Goal: Task Accomplishment & Management: Manage account settings

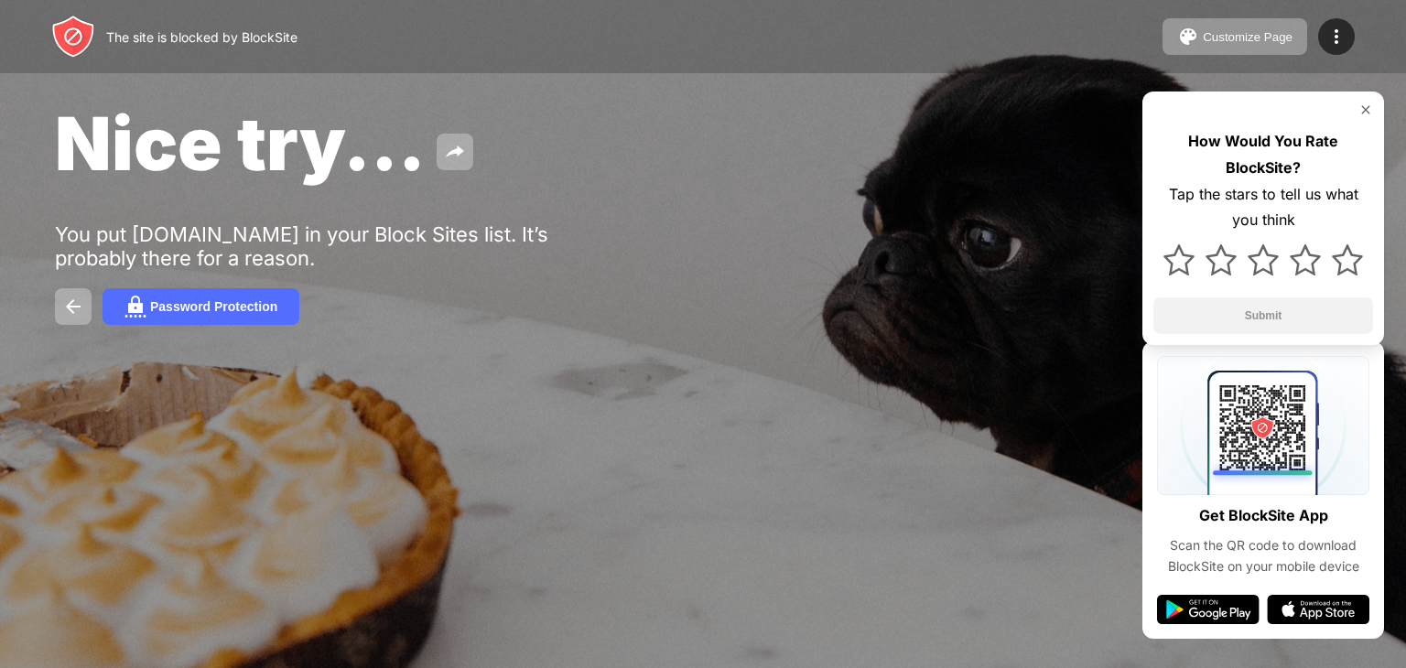
click at [749, 257] on div "Nice try... You put [DOMAIN_NAME] in your Block Sites list. It’s probably there…" at bounding box center [703, 212] width 1406 height 424
click at [1220, 37] on div "Customize Page" at bounding box center [1248, 37] width 90 height 14
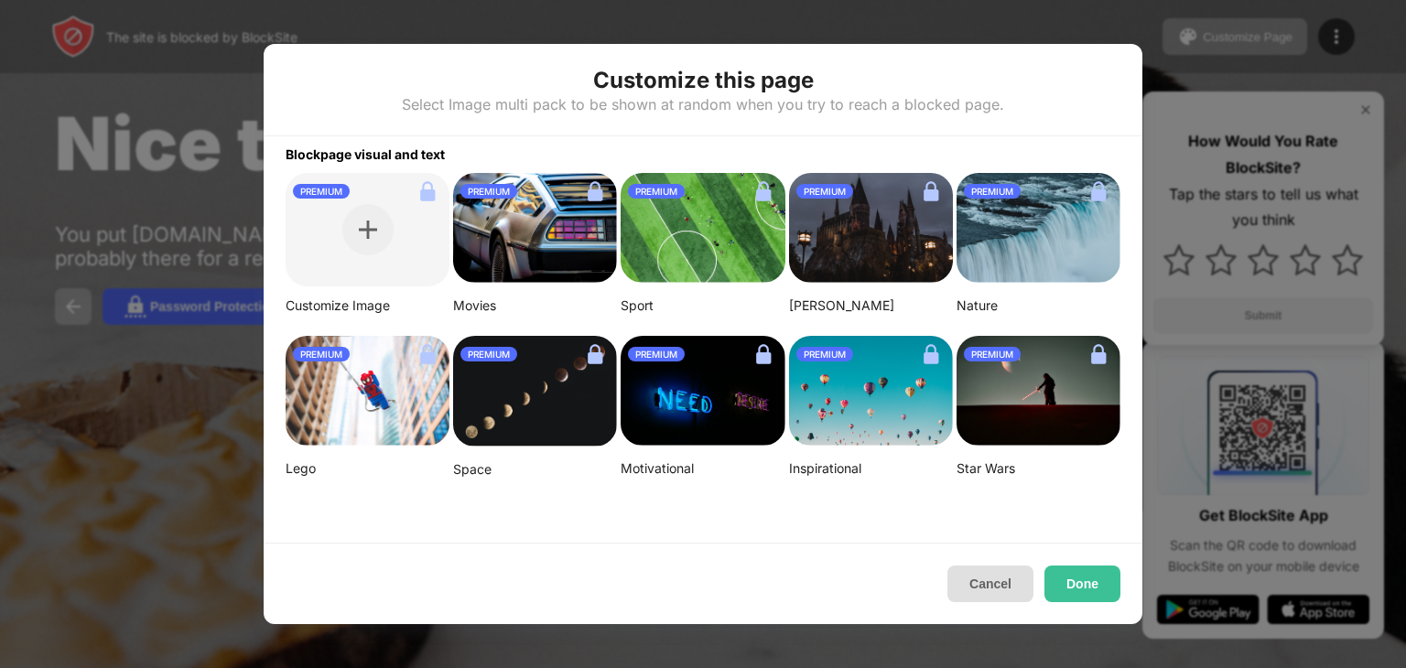
click at [982, 570] on button "Cancel" at bounding box center [991, 584] width 86 height 37
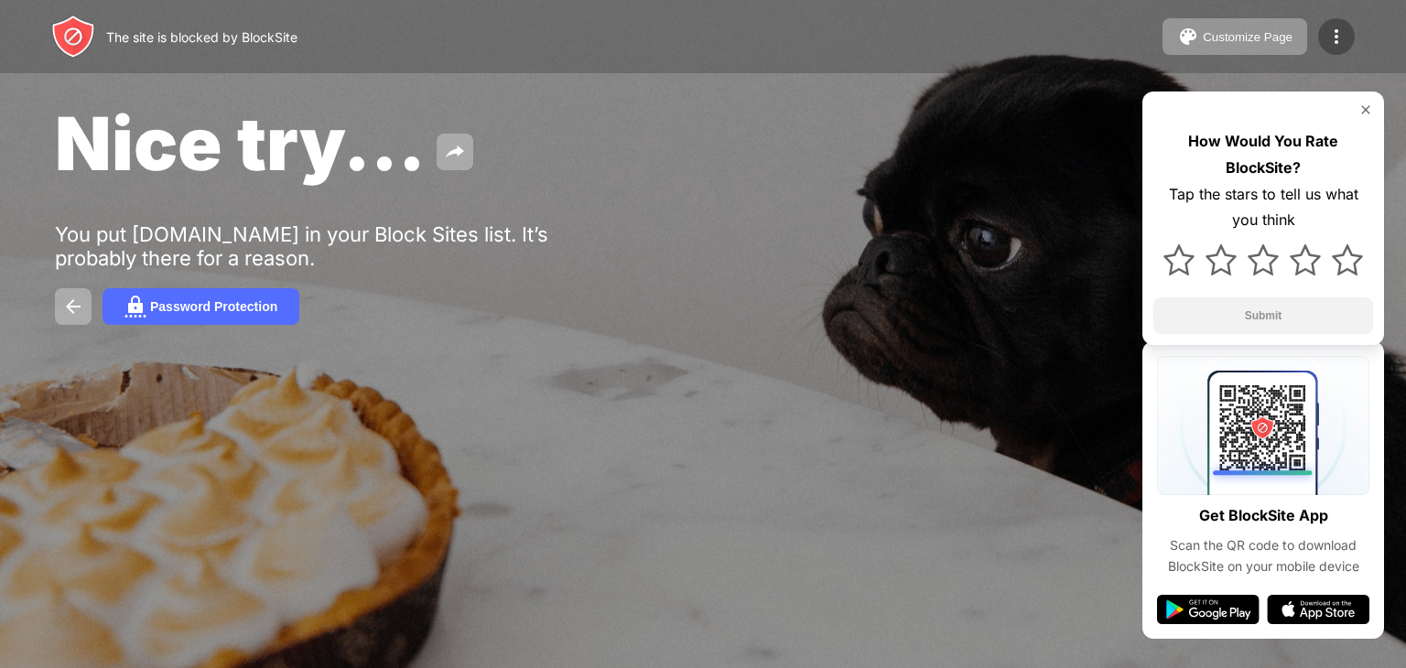
click at [1328, 35] on img at bounding box center [1337, 37] width 22 height 22
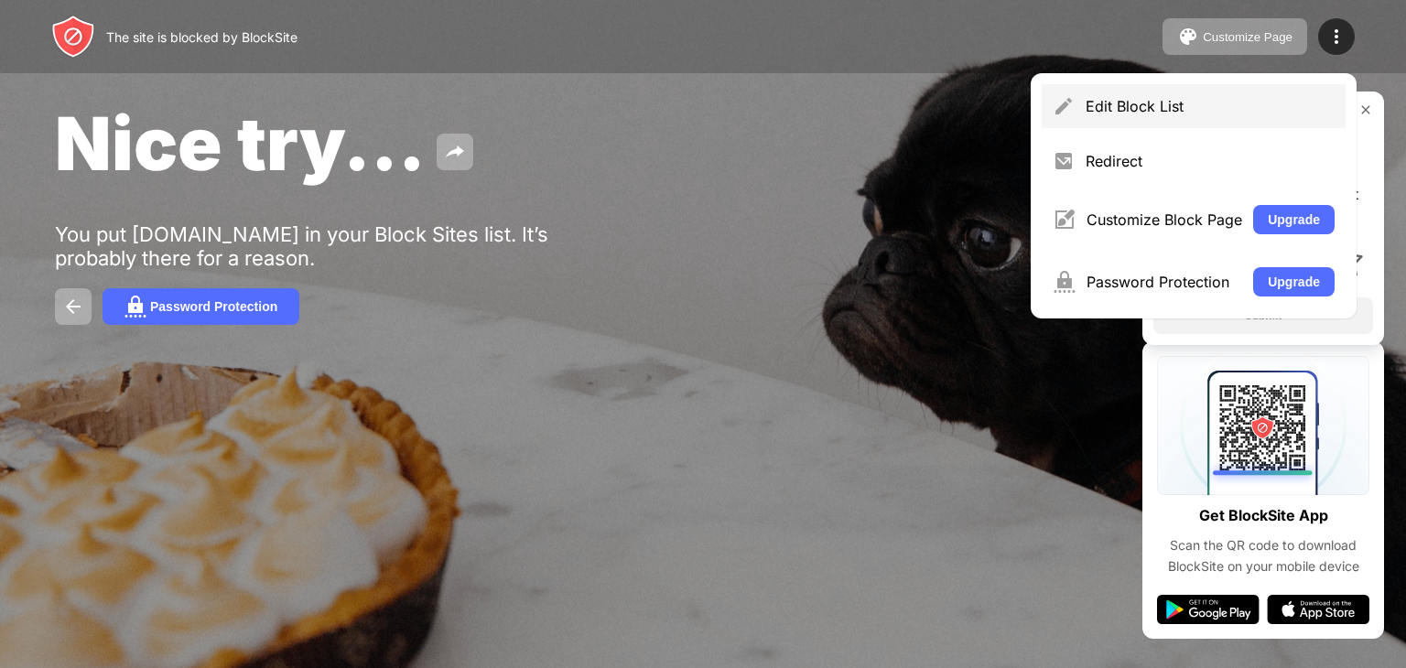
click at [1132, 122] on div "Edit Block List" at bounding box center [1194, 106] width 304 height 44
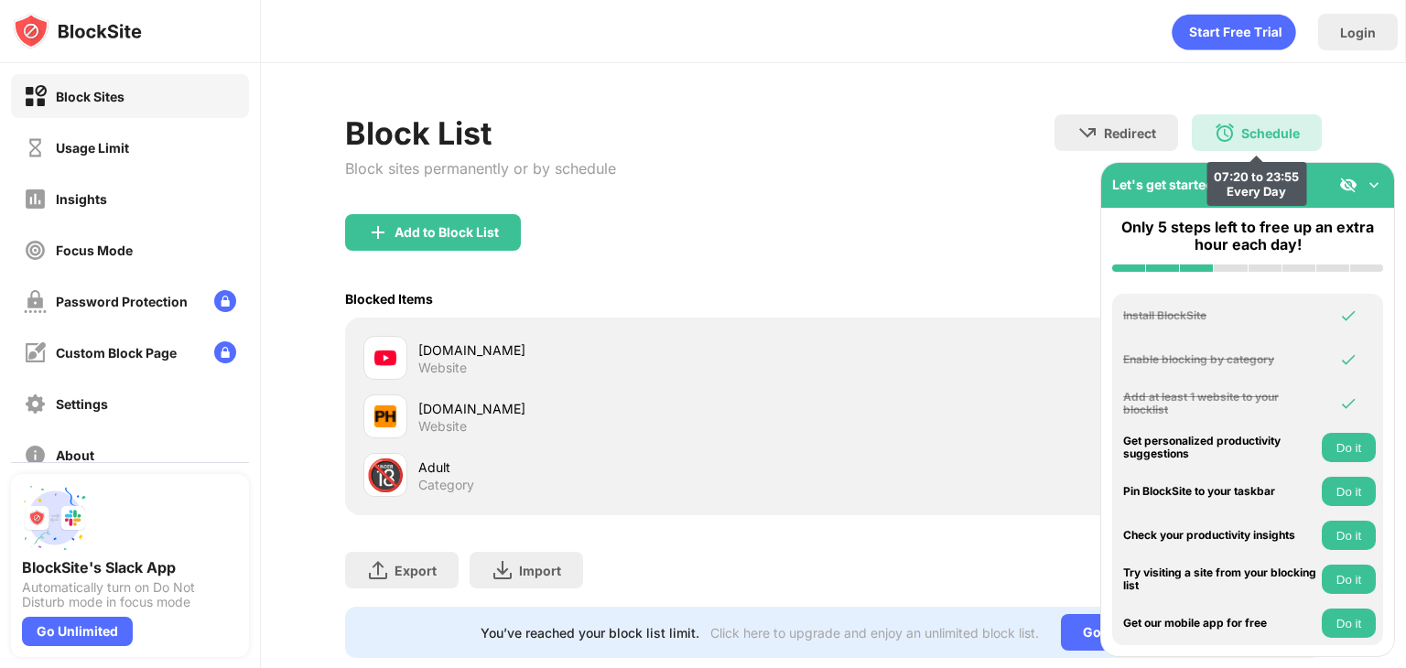
click at [1243, 122] on div "Schedule 07:20 to 23:55 Every Day" at bounding box center [1257, 132] width 130 height 37
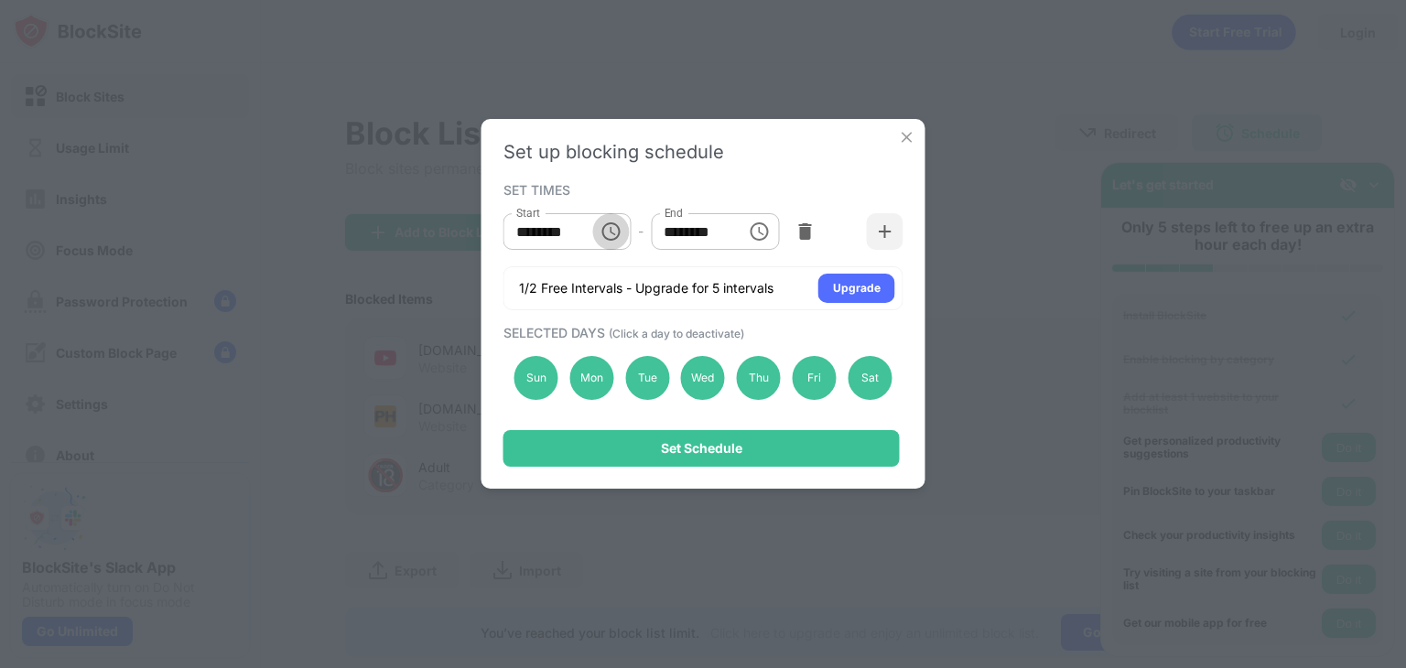
click at [613, 233] on icon "Choose time, selected time is 7:20 AM" at bounding box center [612, 231] width 5 height 8
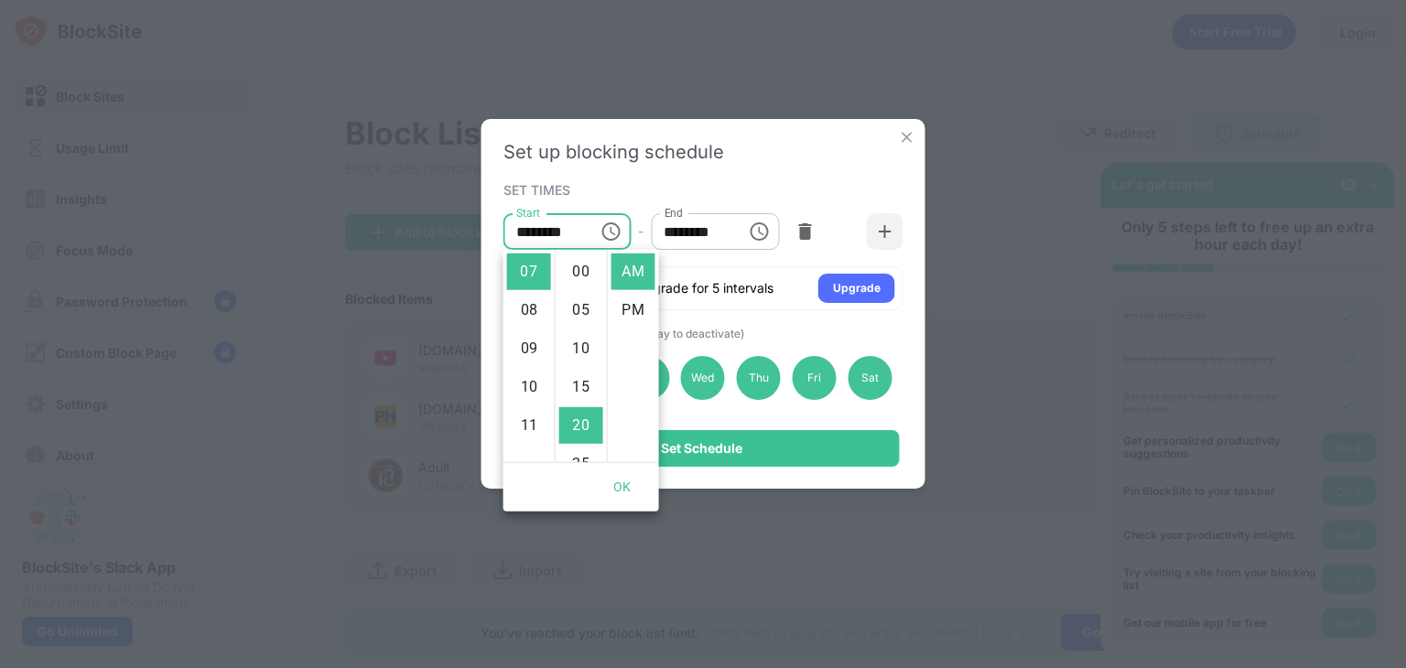
scroll to position [154, 0]
click at [521, 418] on li "11" at bounding box center [529, 425] width 44 height 37
click at [569, 431] on li "50" at bounding box center [581, 429] width 44 height 37
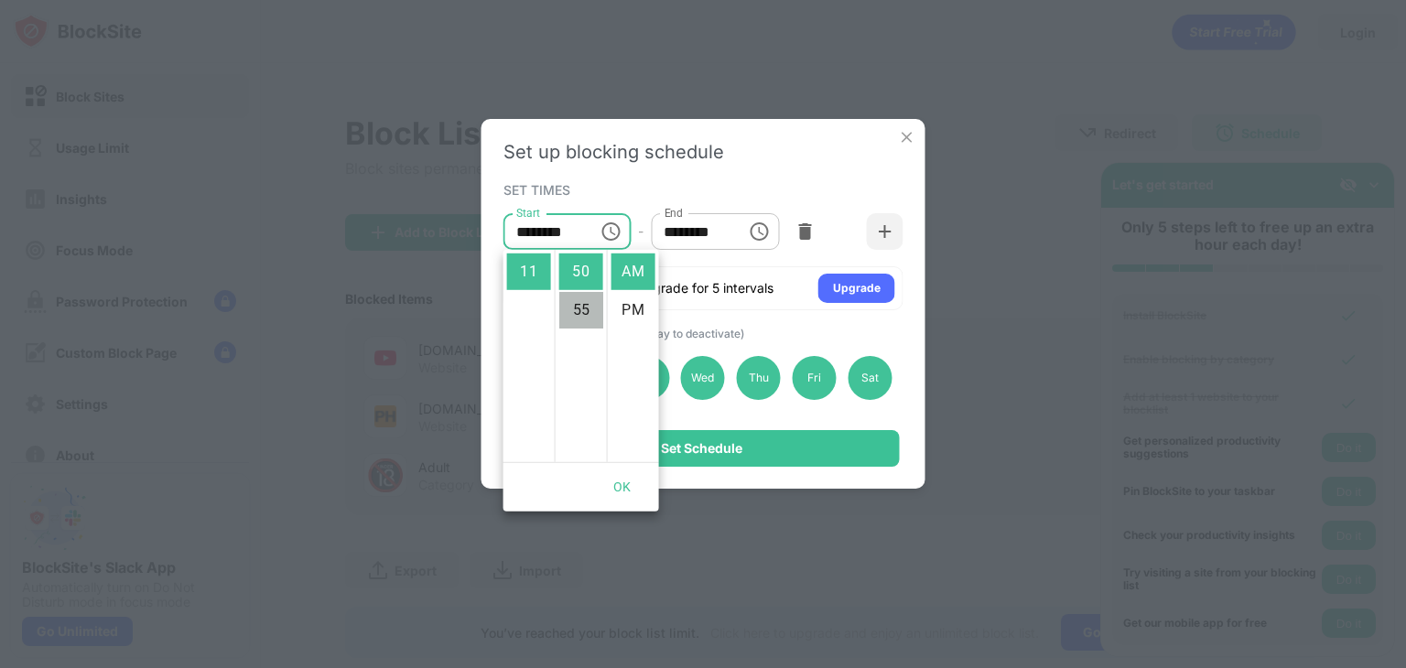
click at [573, 304] on li "55" at bounding box center [581, 310] width 44 height 37
type input "********"
click at [623, 484] on button "OK" at bounding box center [622, 488] width 59 height 34
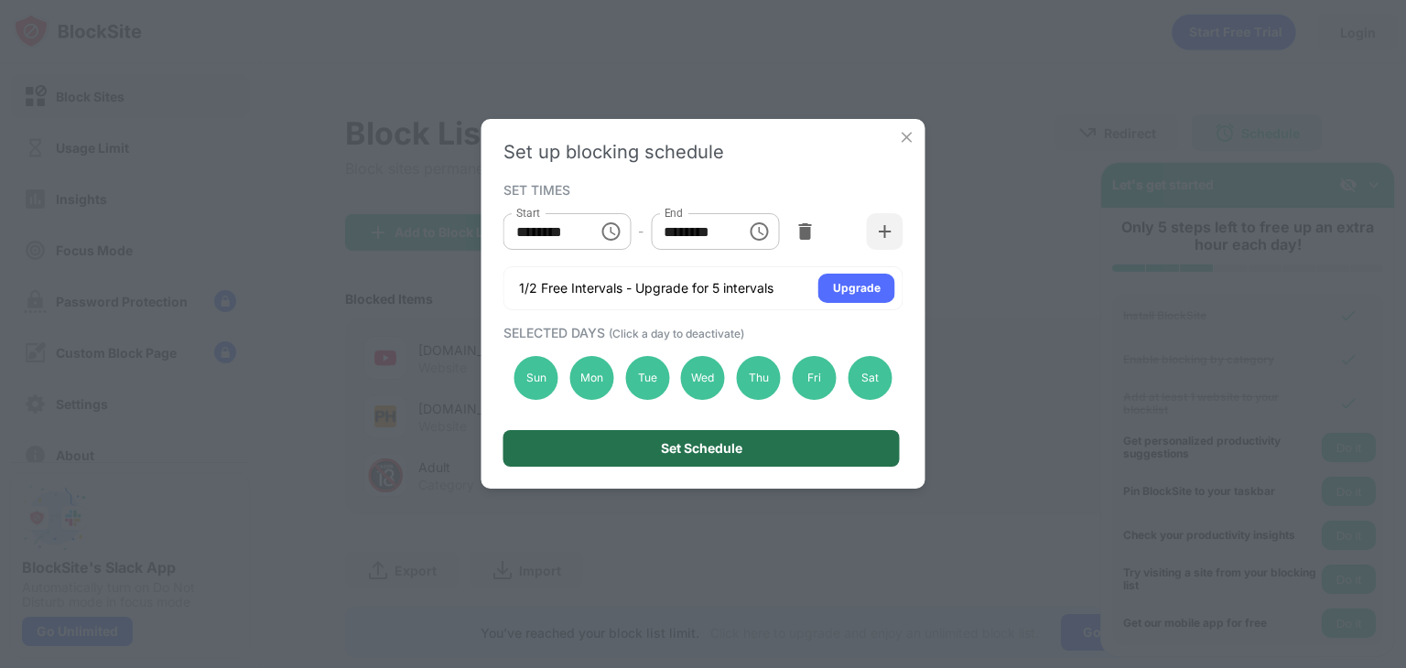
click at [768, 447] on div "Set Schedule" at bounding box center [702, 448] width 396 height 37
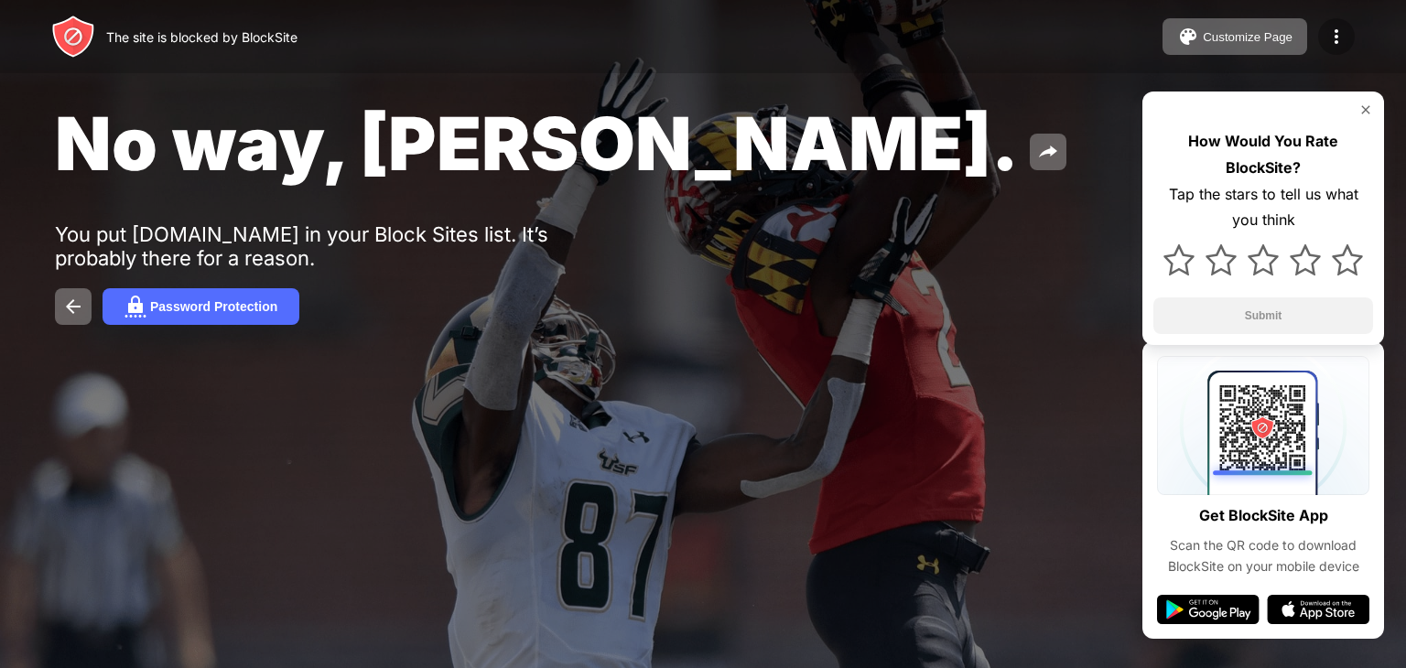
click at [1339, 43] on img at bounding box center [1337, 37] width 22 height 22
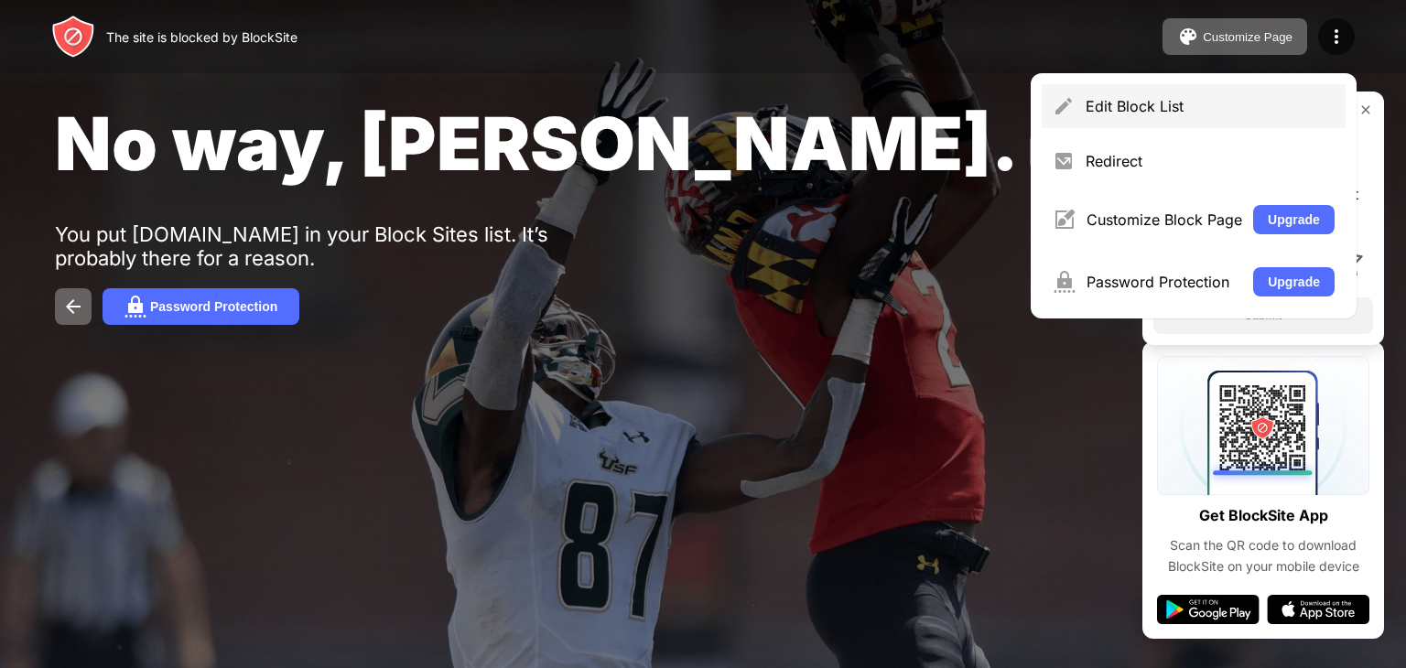
click at [1234, 122] on div "Edit Block List" at bounding box center [1194, 106] width 304 height 44
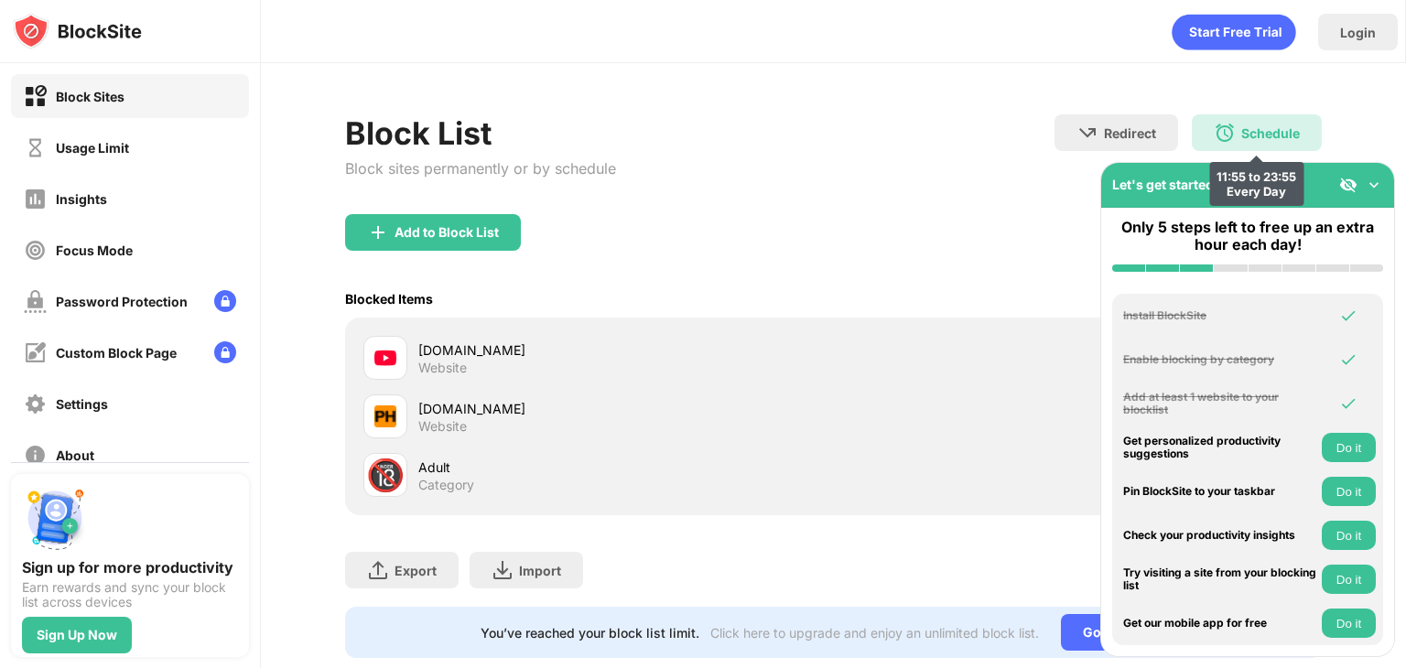
click at [1214, 133] on img at bounding box center [1225, 133] width 22 height 22
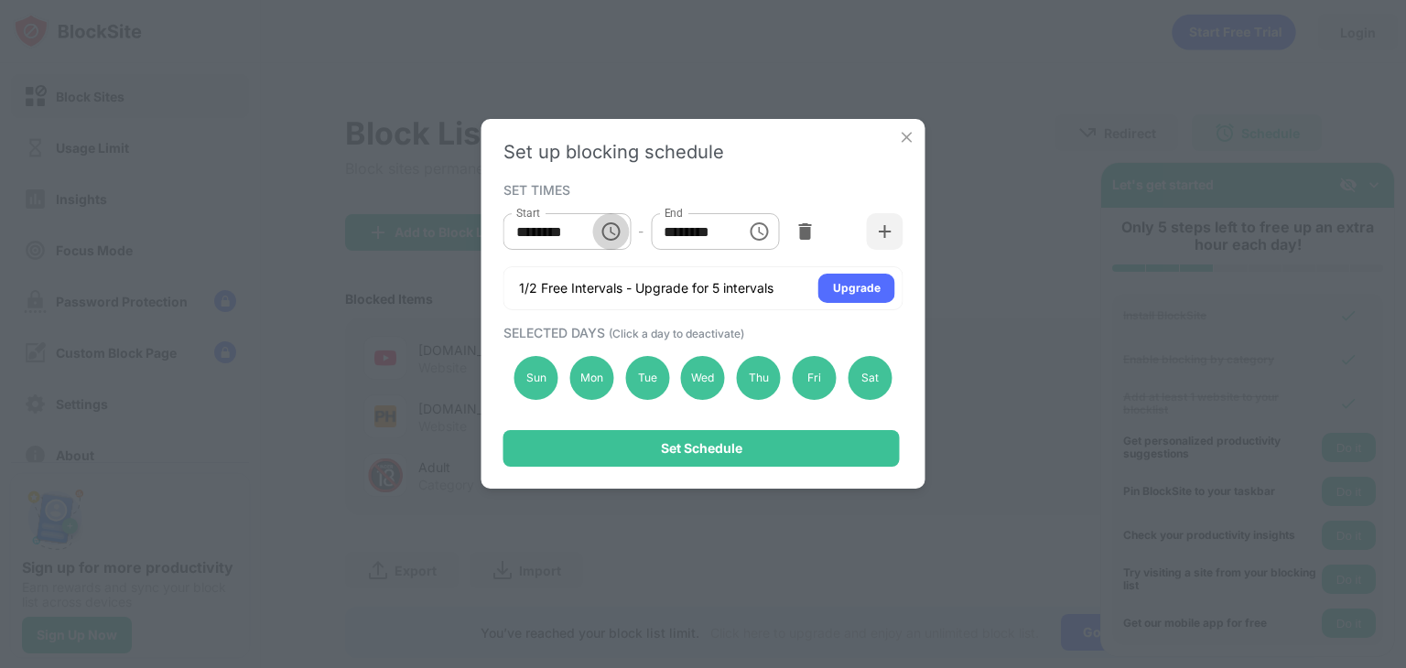
click at [609, 223] on icon "Choose time, selected time is 11:55 AM" at bounding box center [611, 231] width 18 height 18
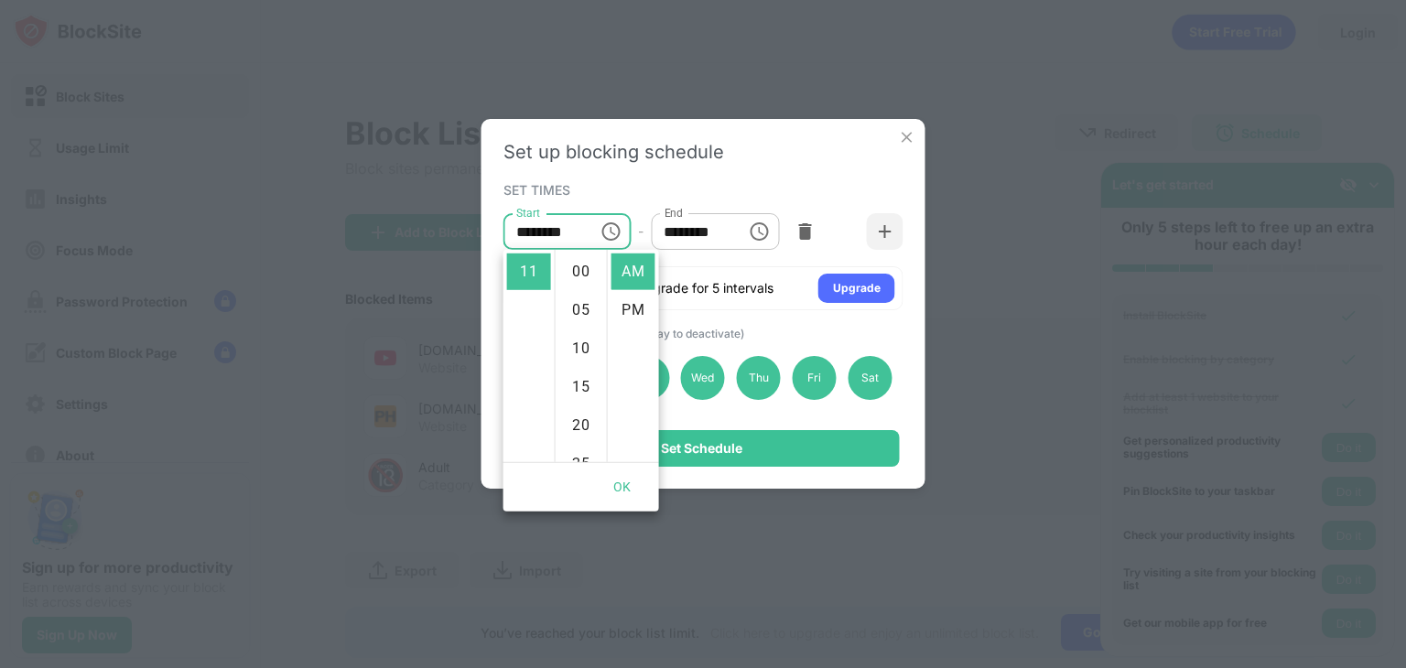
scroll to position [423, 0]
click at [636, 323] on li "PM" at bounding box center [634, 310] width 44 height 37
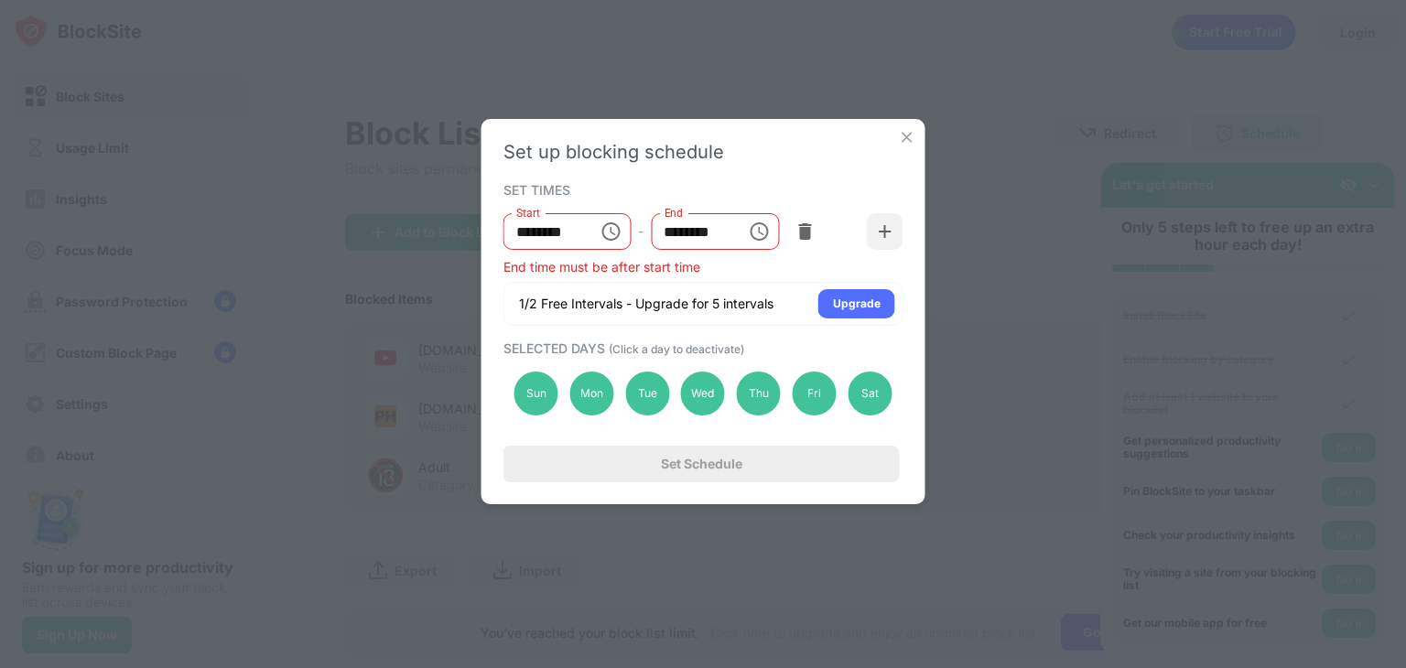
scroll to position [38, 0]
click at [600, 224] on icon "Choose time, selected time is 11:55 PM" at bounding box center [611, 232] width 22 height 22
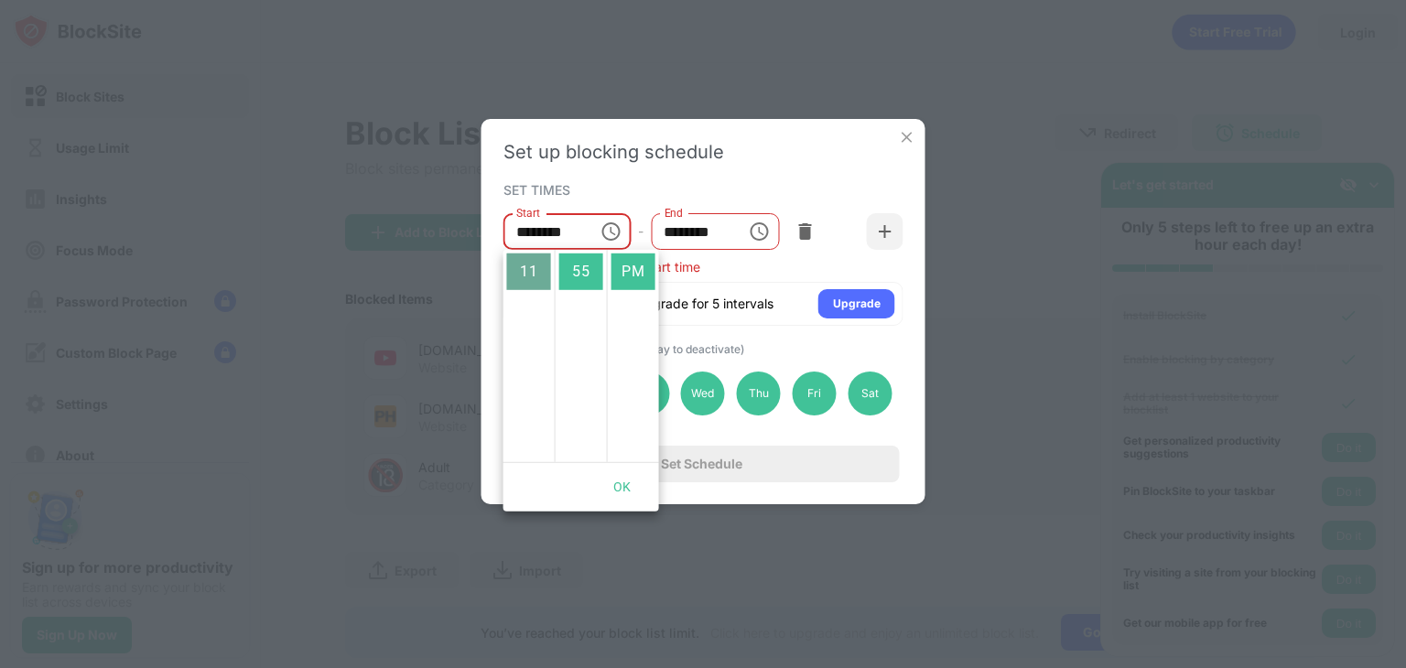
click at [523, 277] on li "11" at bounding box center [529, 272] width 44 height 37
click at [575, 267] on li "55" at bounding box center [581, 272] width 44 height 37
click at [615, 277] on li "AM" at bounding box center [634, 270] width 44 height 37
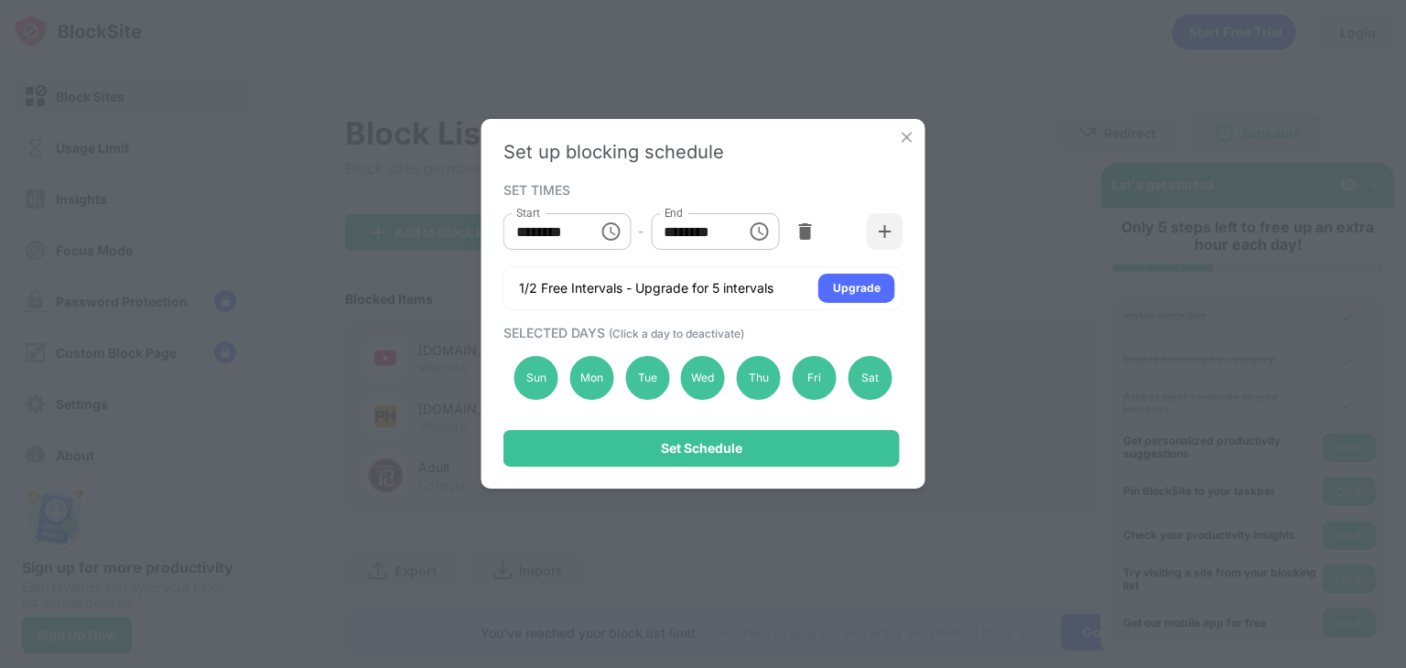
scroll to position [0, 0]
click at [760, 215] on button "Choose time, selected time is 11:55 PM" at bounding box center [759, 231] width 37 height 37
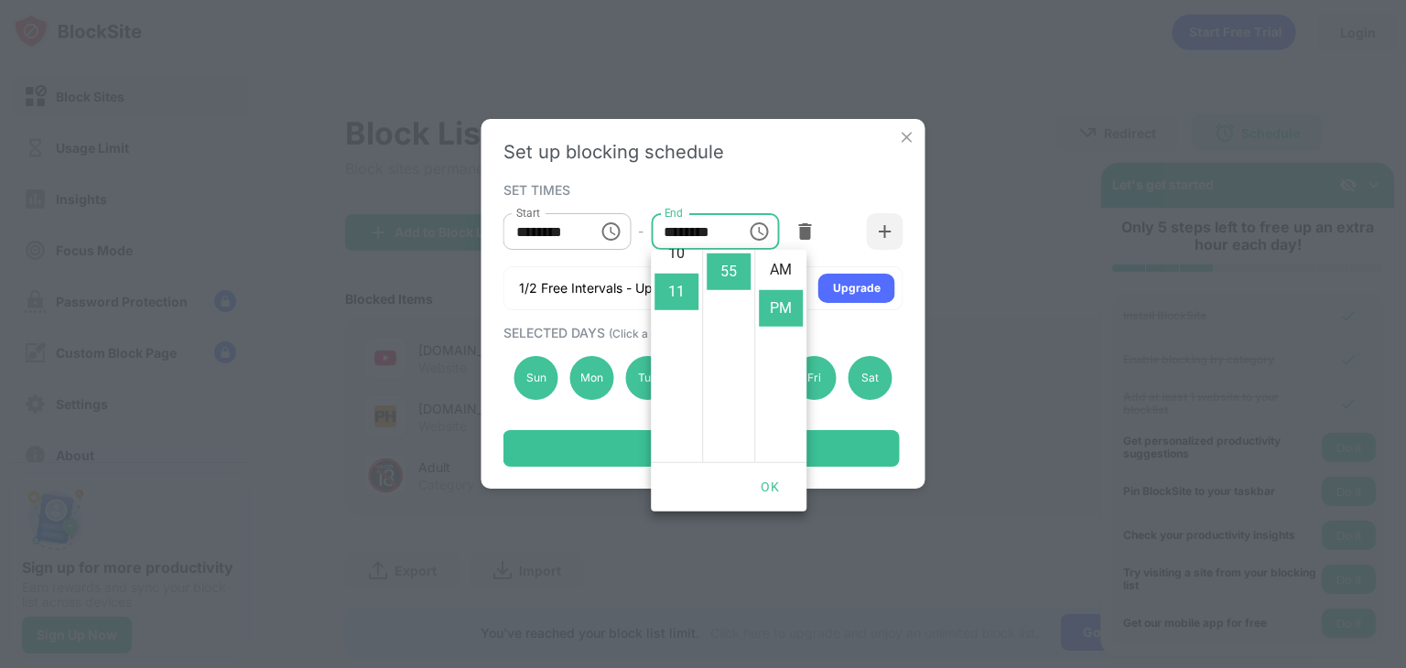
scroll to position [386, 0]
click at [621, 232] on icon "Choose time, selected time is 11:55 AM" at bounding box center [611, 232] width 22 height 22
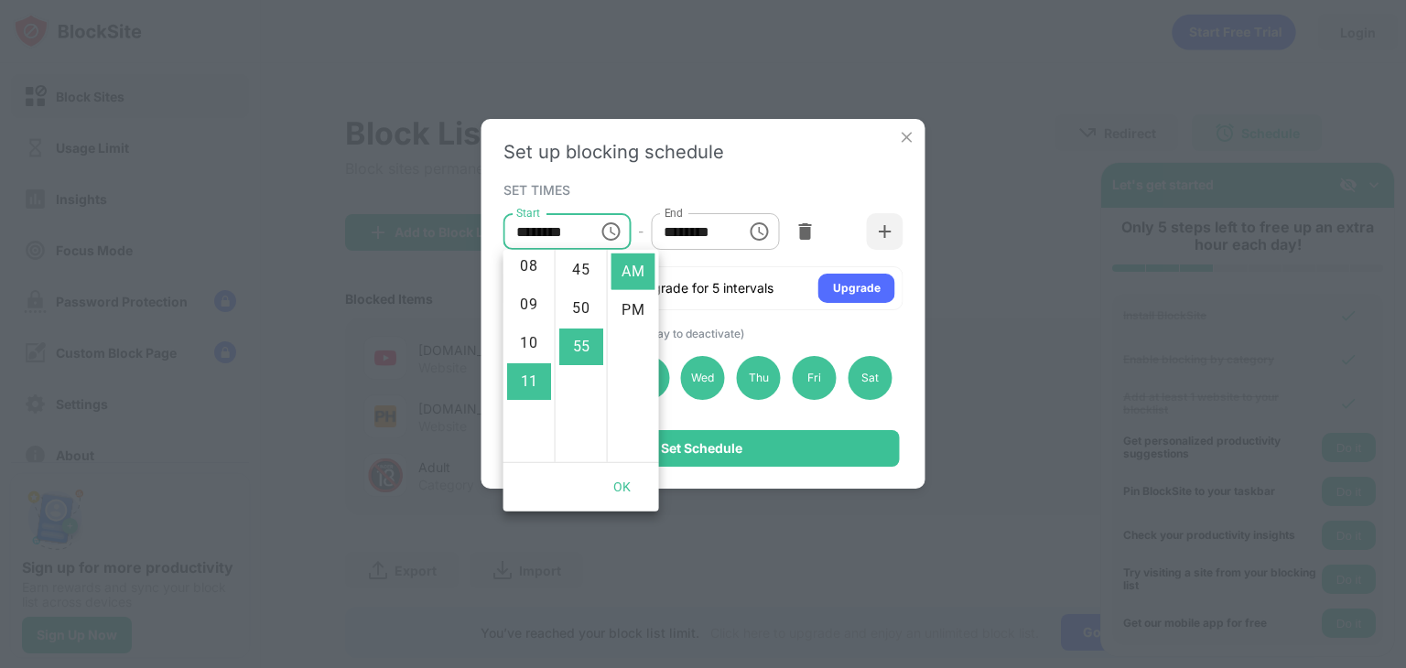
scroll to position [313, 0]
click at [634, 308] on li "PM" at bounding box center [634, 310] width 44 height 37
type input "********"
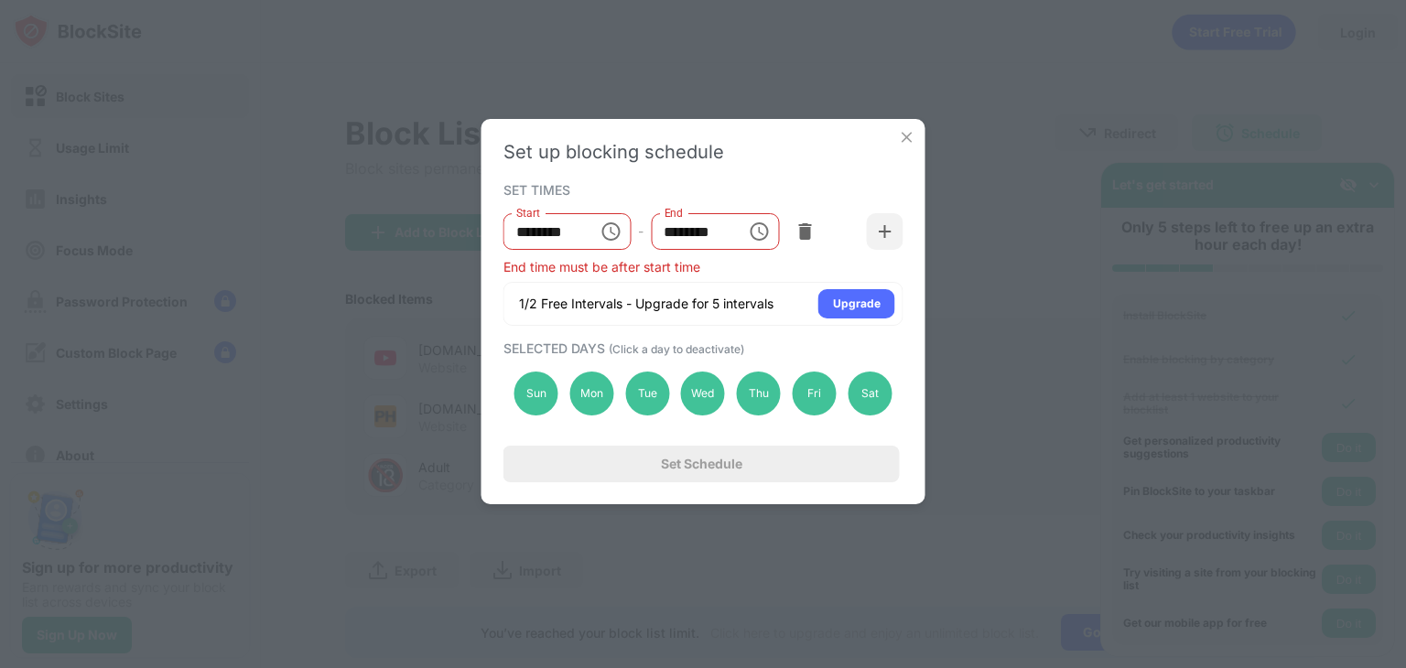
scroll to position [38, 0]
click at [766, 232] on icon "Choose time, selected time is 11:55 PM" at bounding box center [759, 231] width 18 height 18
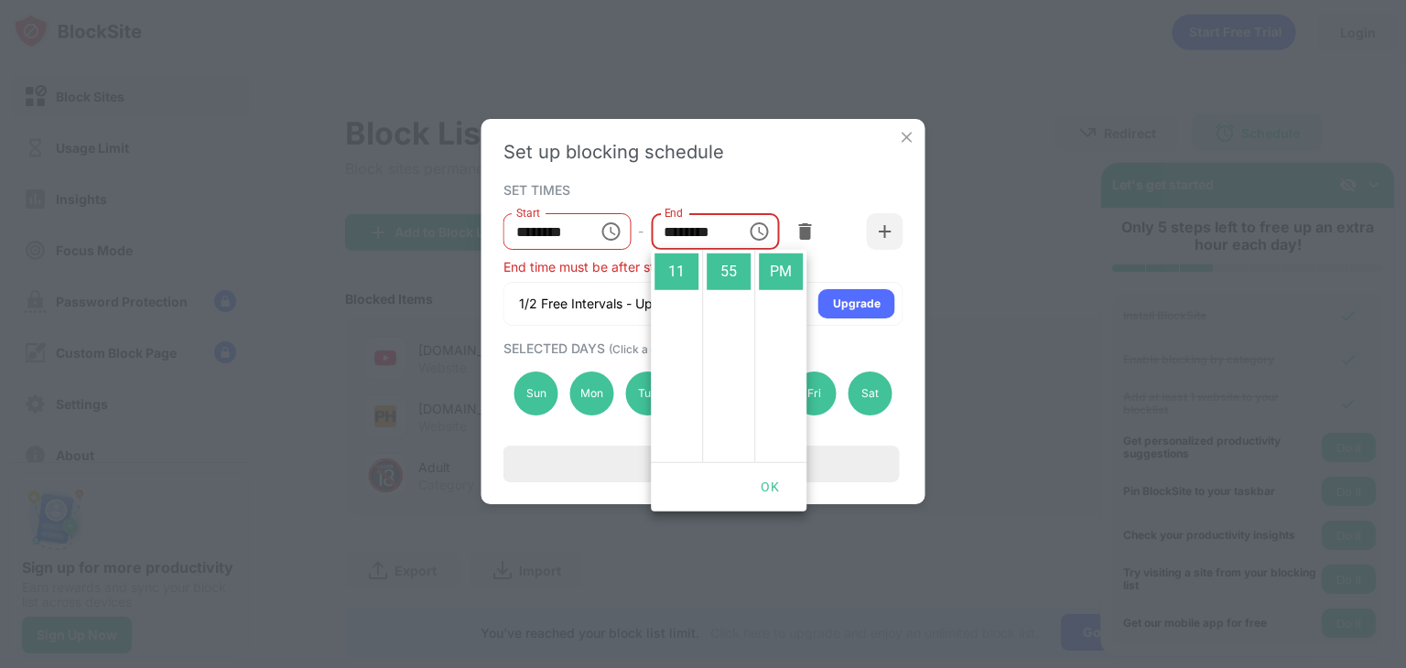
scroll to position [2, 0]
click at [778, 265] on li "AM" at bounding box center [781, 270] width 44 height 37
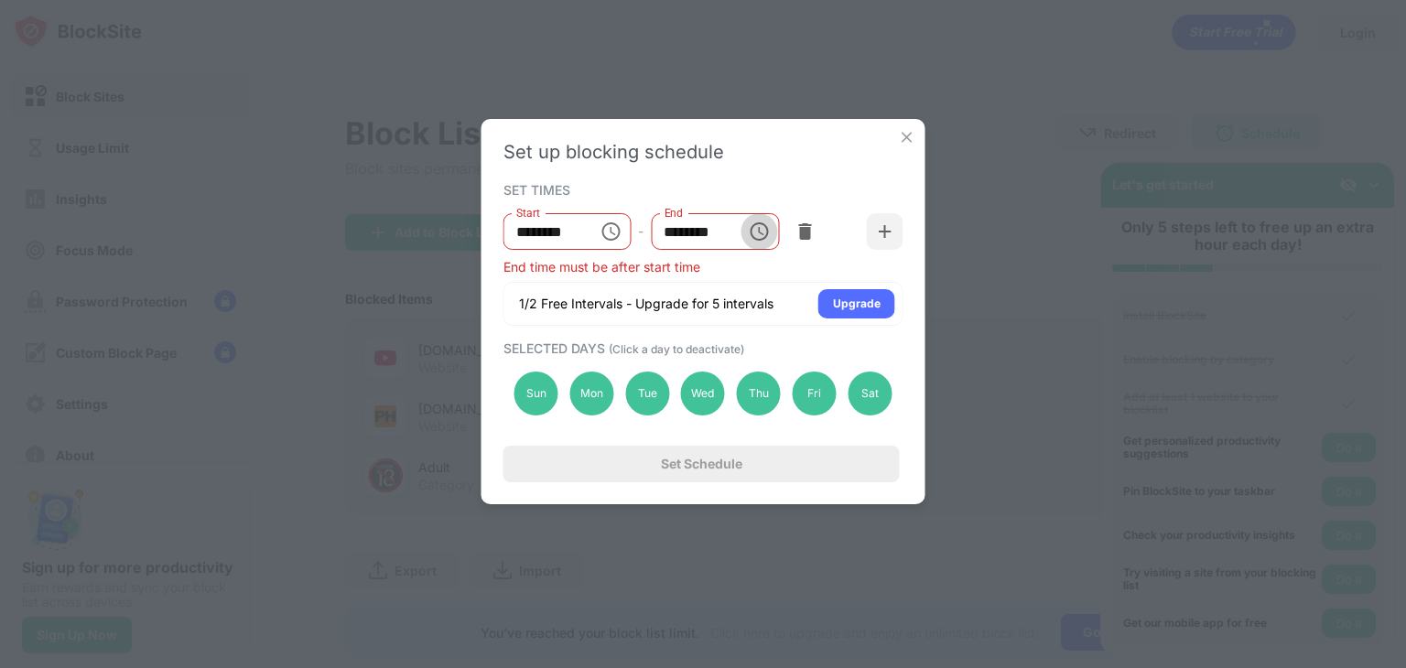
click at [753, 224] on icon "Choose time, selected time is 11:55 AM" at bounding box center [759, 231] width 18 height 18
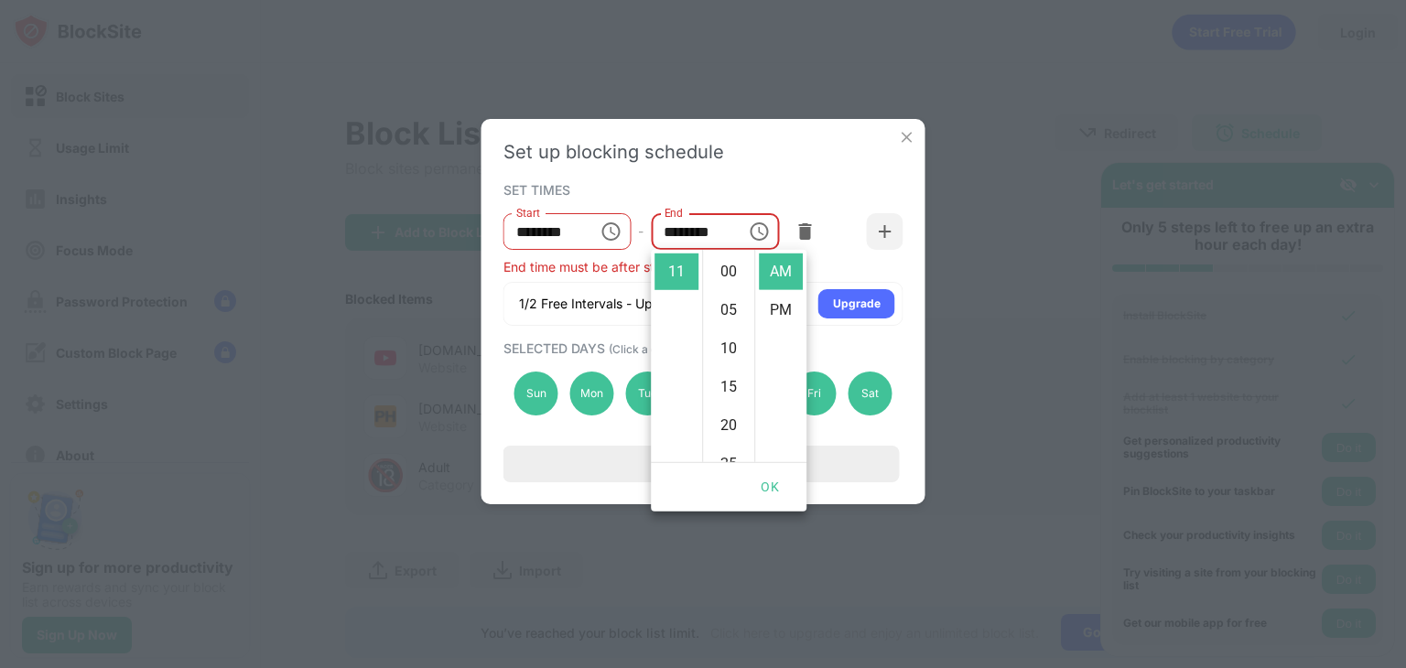
scroll to position [423, 0]
click at [737, 258] on li "55" at bounding box center [729, 272] width 44 height 37
drag, startPoint x: 737, startPoint y: 258, endPoint x: 746, endPoint y: 256, distance: 9.3
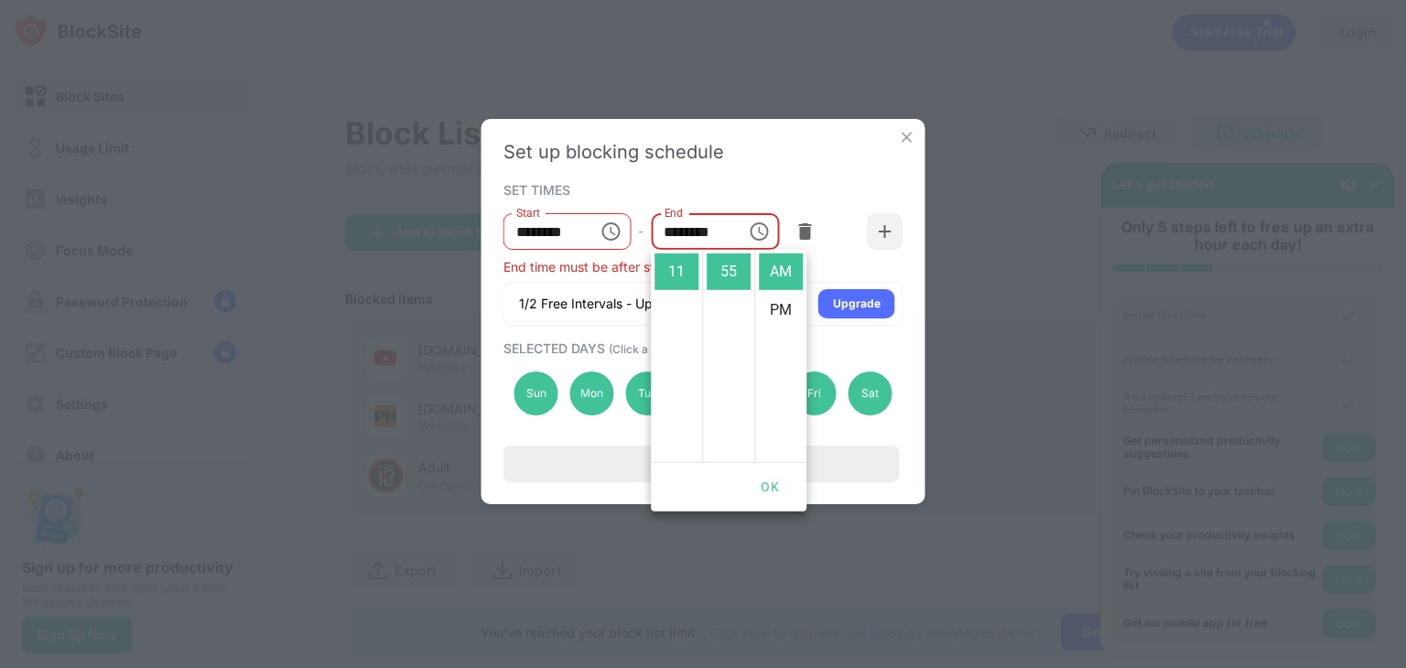
click at [746, 256] on ul "00 05 10 15 20 25 30 35 40 45 50 55" at bounding box center [728, 356] width 52 height 212
click at [674, 283] on li "05" at bounding box center [677, 297] width 44 height 37
type input "********"
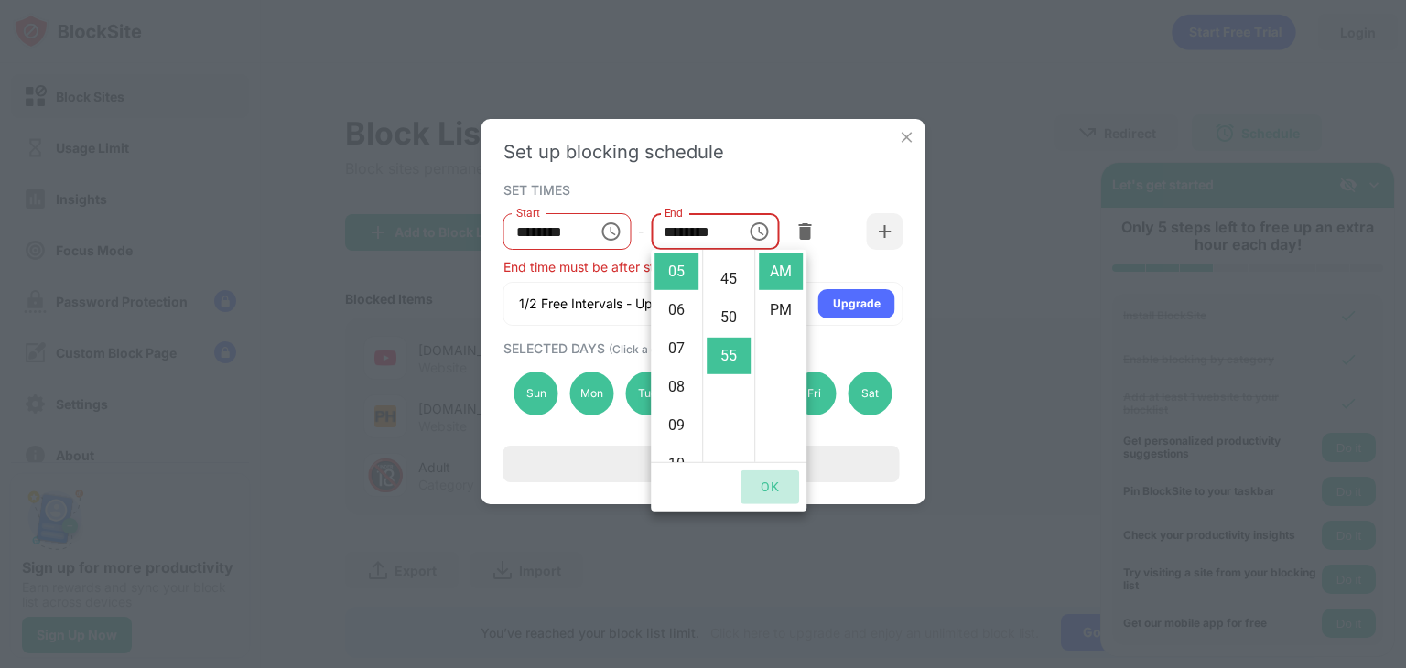
click at [783, 492] on button "OK" at bounding box center [770, 488] width 59 height 34
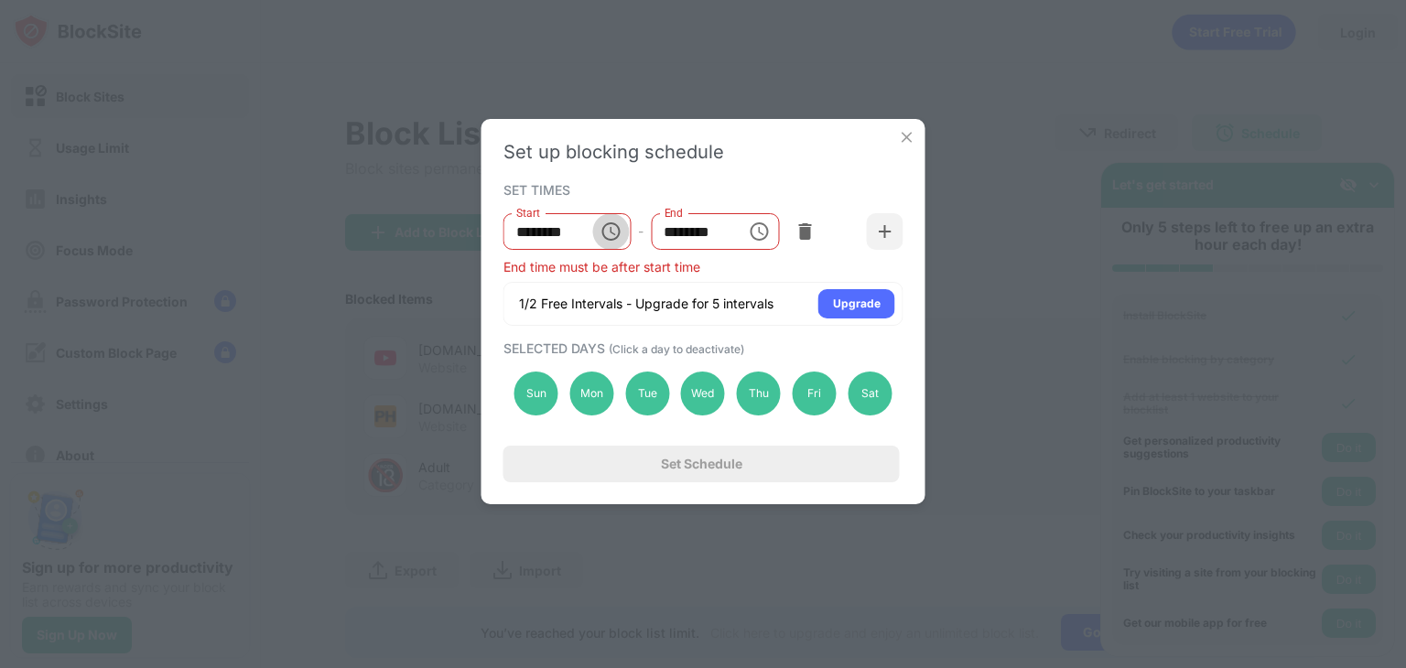
click at [601, 228] on icon "Choose time, selected time is 11:55 PM" at bounding box center [611, 232] width 22 height 22
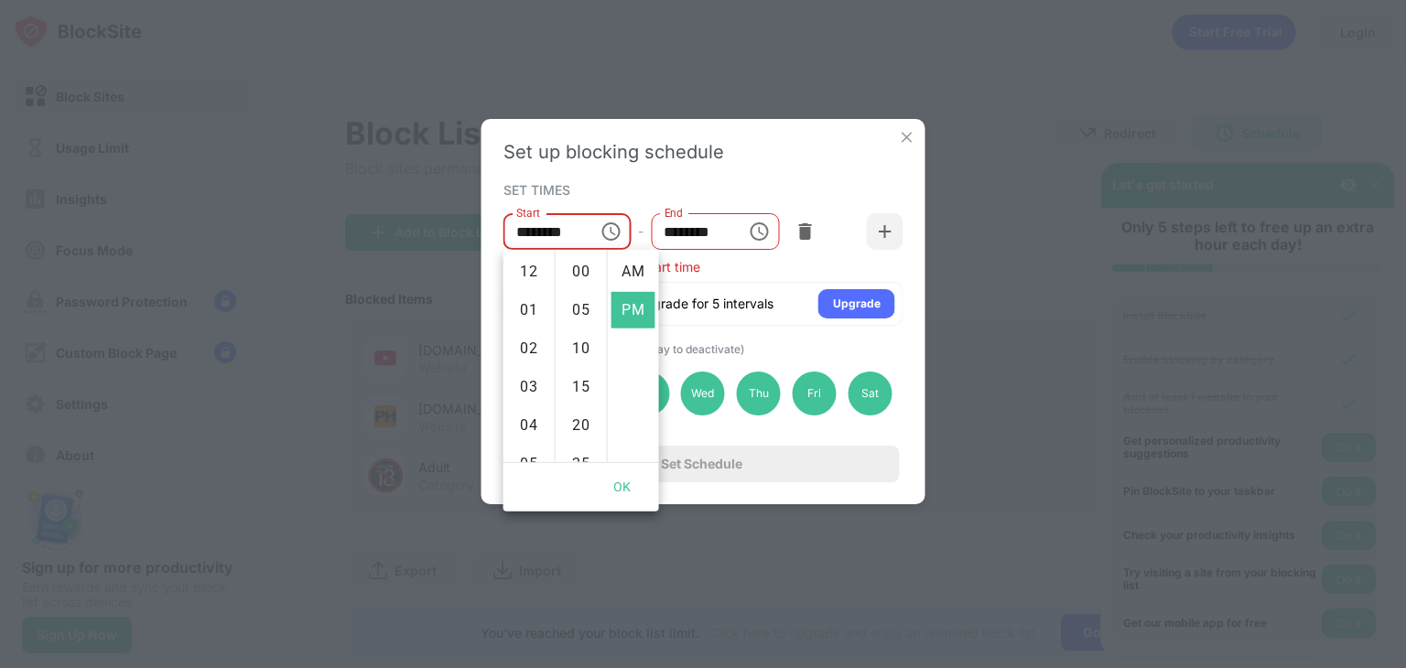
scroll to position [0, 0]
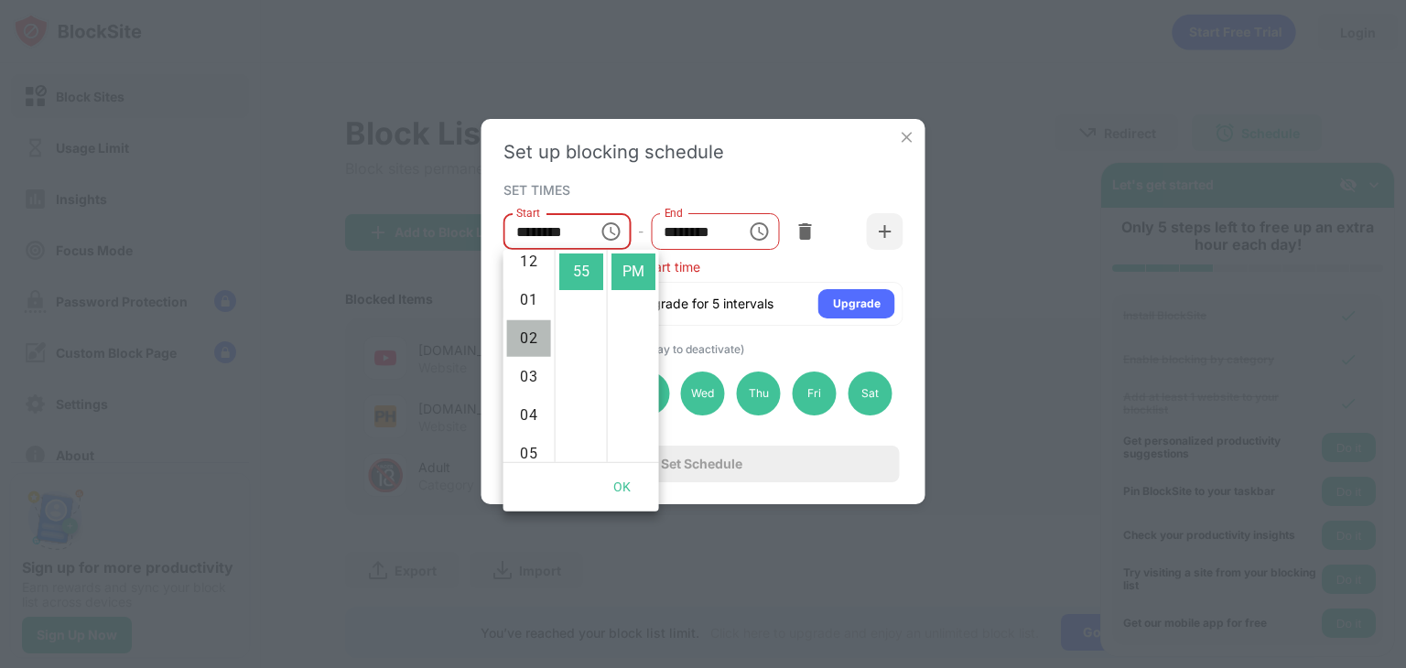
click at [527, 327] on li "02" at bounding box center [529, 338] width 44 height 37
click at [631, 275] on li "AM" at bounding box center [634, 270] width 44 height 37
type input "********"
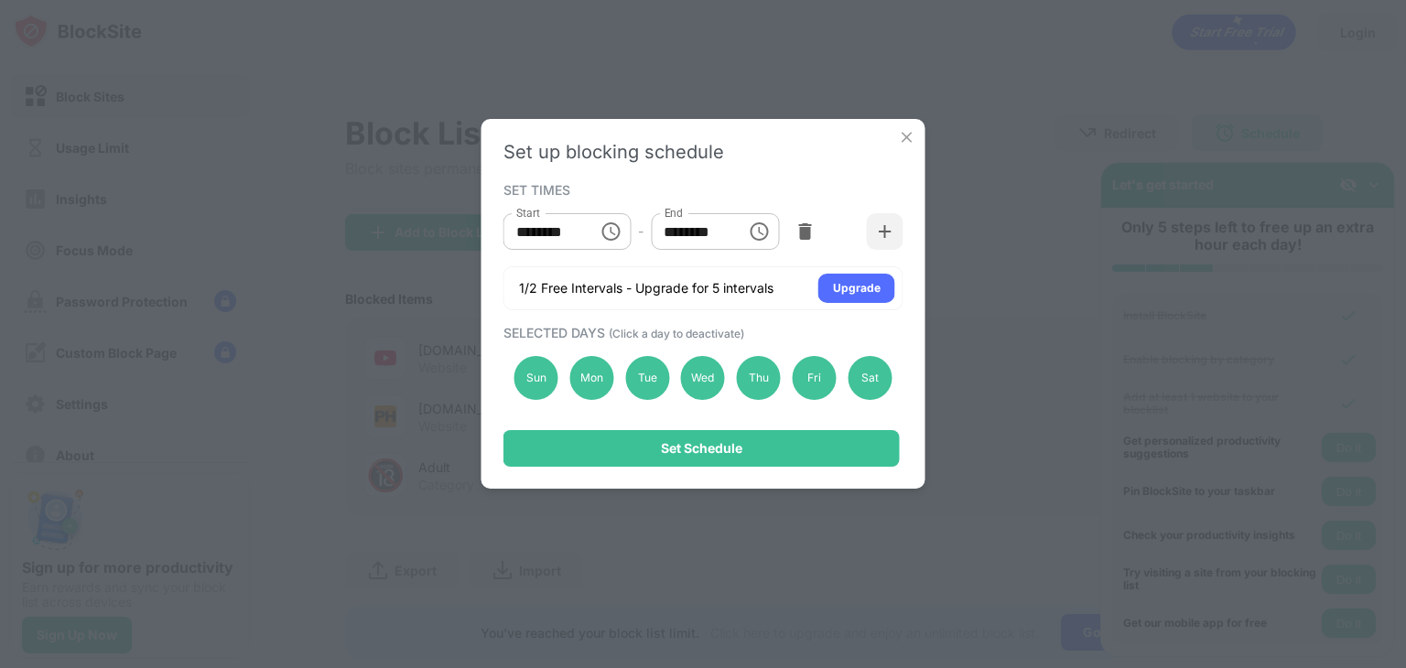
scroll to position [0, 0]
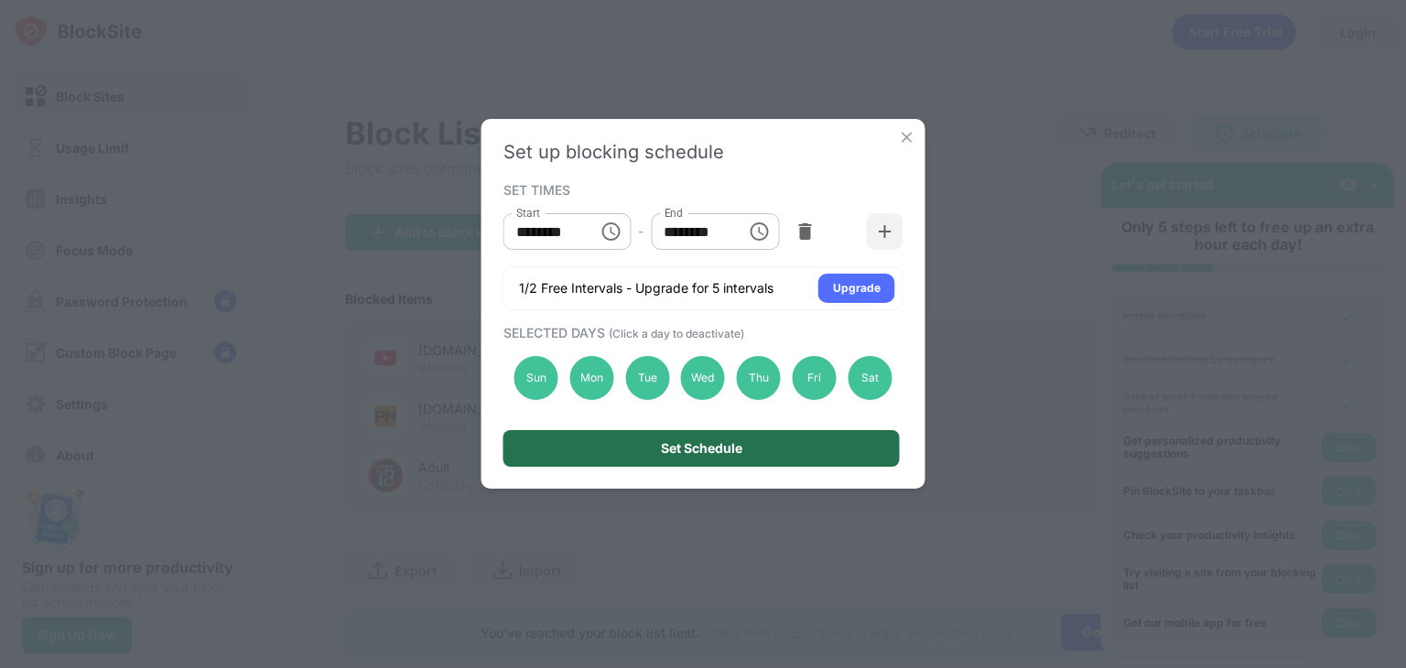
click at [709, 444] on div "Set Schedule" at bounding box center [701, 448] width 81 height 15
